Goal: Task Accomplishment & Management: Complete application form

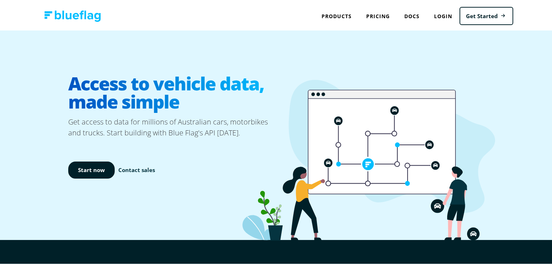
click at [129, 170] on link "Contact sales" at bounding box center [136, 168] width 37 height 8
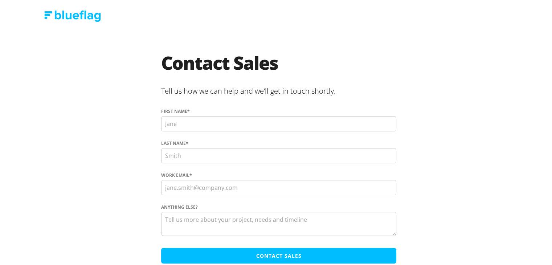
click at [209, 121] on input "First name *" at bounding box center [278, 122] width 235 height 15
type input "Mark"
click at [175, 158] on input "Last name *" at bounding box center [278, 154] width 235 height 15
type input "[PERSON_NAME]"
click at [168, 183] on input "Work Email *" at bounding box center [278, 186] width 235 height 15
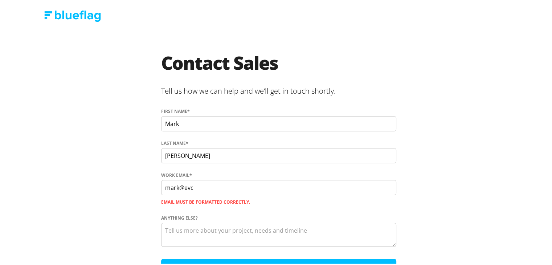
type input "[EMAIL_ADDRESS][DOMAIN_NAME]"
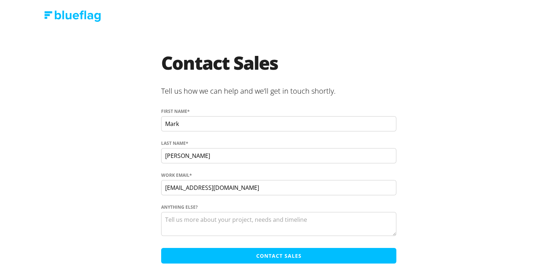
click at [190, 219] on textarea "Anything else?" at bounding box center [278, 223] width 235 height 24
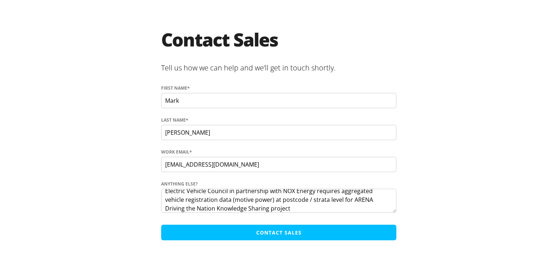
scroll to position [24, 0]
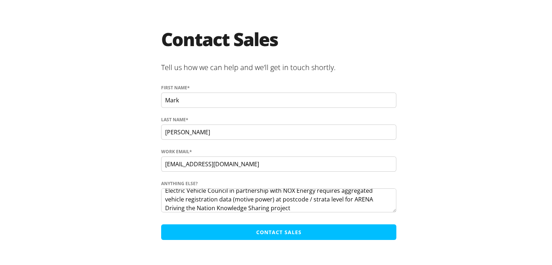
type textarea "Electric Vehicle Council in partnership with NOX Energy requires aggregated veh…"
click at [259, 229] on input "Contact Sales" at bounding box center [278, 231] width 235 height 16
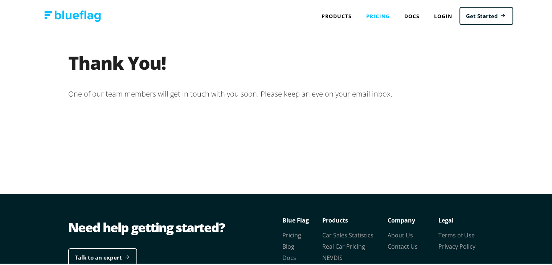
click at [377, 12] on link "Pricing" at bounding box center [378, 14] width 38 height 15
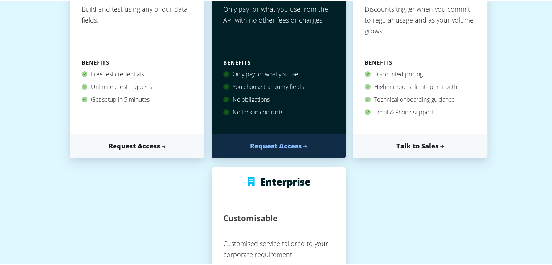
scroll to position [182, 0]
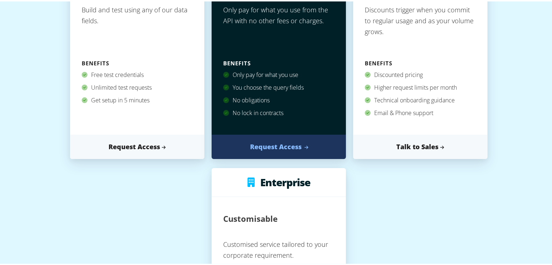
click at [273, 146] on link "Request Access" at bounding box center [279, 145] width 134 height 24
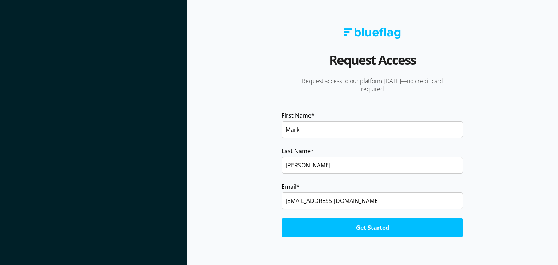
click at [375, 224] on input "Get Started" at bounding box center [372, 228] width 182 height 20
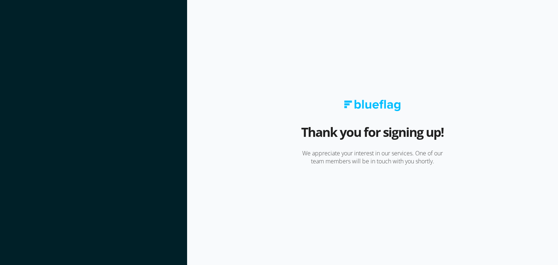
click at [403, 80] on section "Thank you for signing up! We appreciate your interest in our services. One of o…" at bounding box center [372, 132] width 371 height 265
